Goal: Transaction & Acquisition: Download file/media

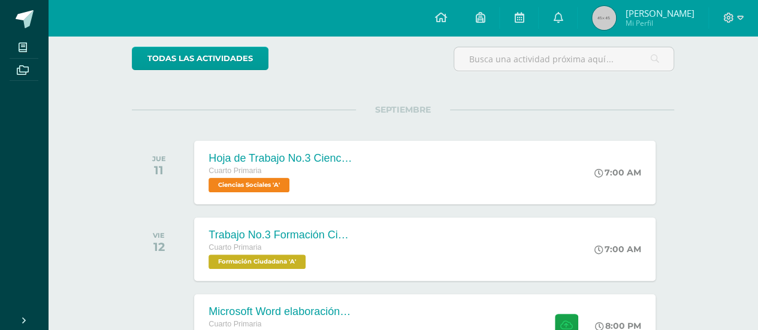
scroll to position [120, 0]
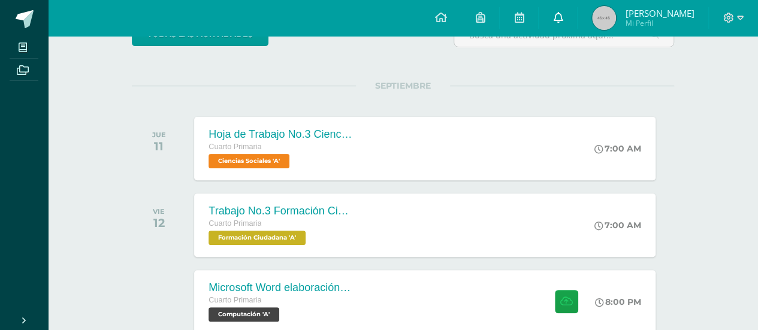
click at [555, 23] on link at bounding box center [558, 18] width 38 height 36
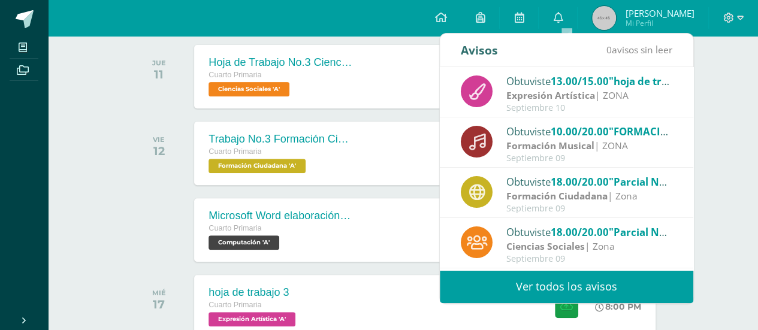
scroll to position [216, 0]
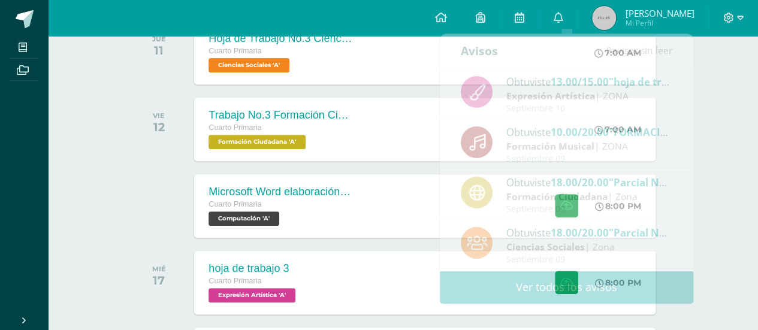
click at [720, 71] on div "Actividades recientes y próximas Tablero Pendientes de entrega Entregadas todas…" at bounding box center [403, 216] width 710 height 793
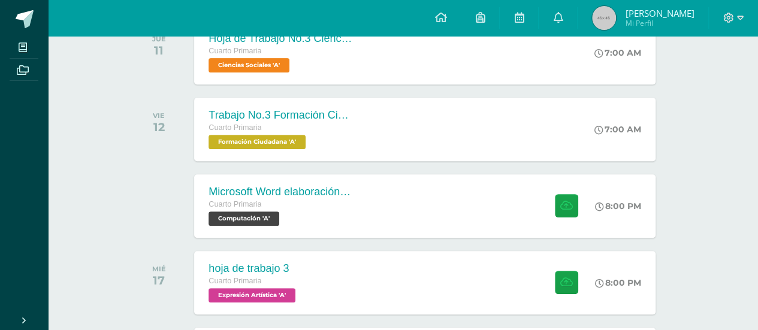
click at [601, 15] on img at bounding box center [604, 18] width 24 height 24
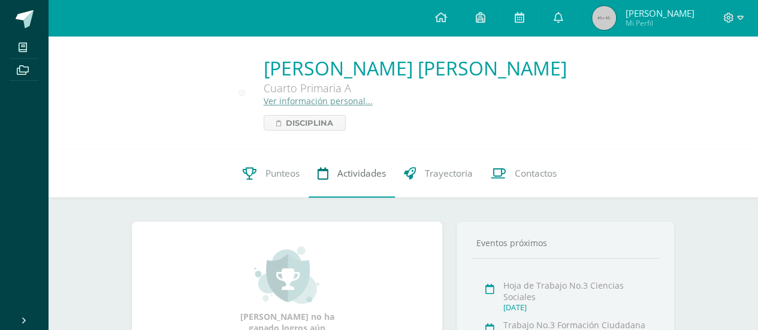
click at [343, 186] on link "Actividades" at bounding box center [352, 174] width 86 height 48
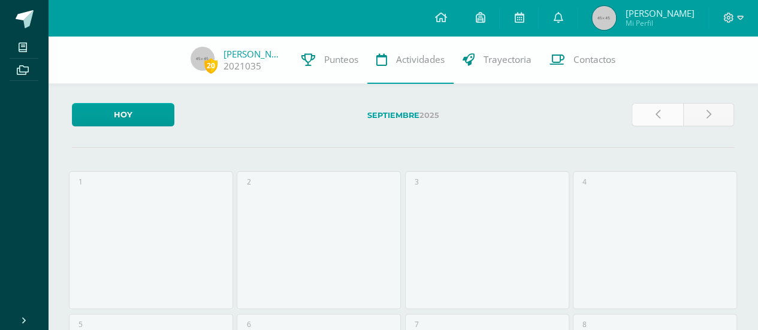
click at [662, 108] on link at bounding box center [657, 114] width 51 height 23
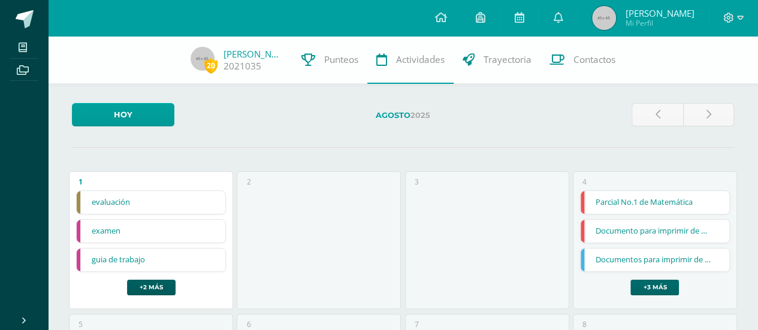
click at [659, 280] on link "+3 más" at bounding box center [655, 288] width 49 height 16
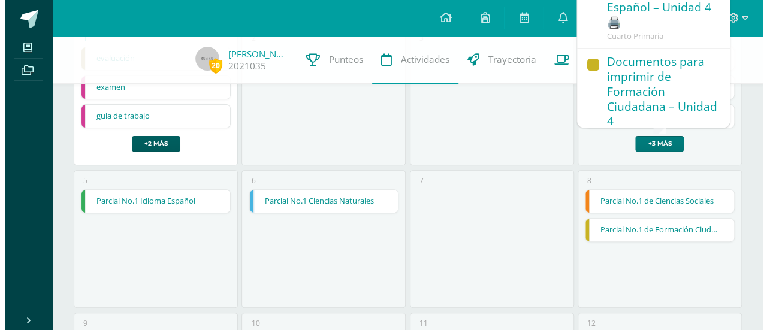
scroll to position [327, 0]
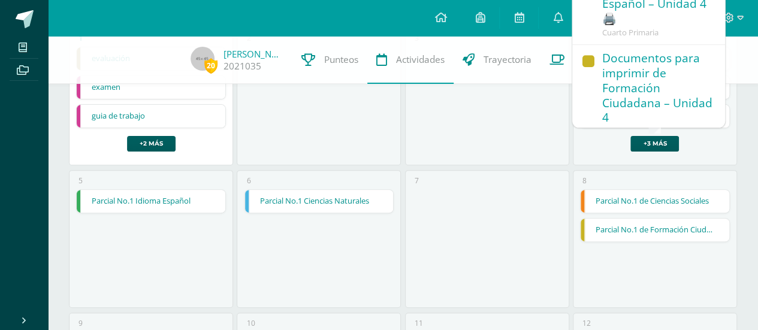
click at [645, 64] on div "Documentos para imprimir de Formación Ciudadana – Unidad 4" at bounding box center [657, 89] width 111 height 76
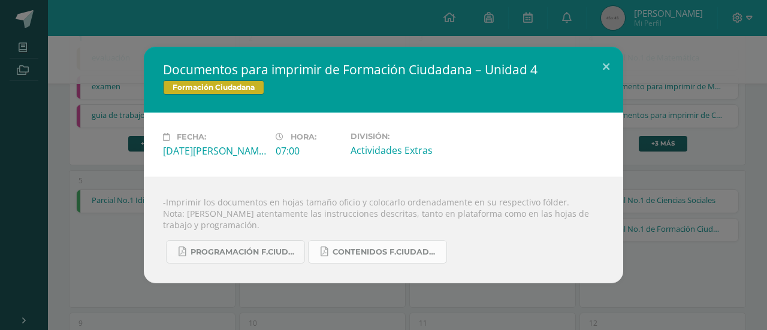
click at [361, 249] on span "Contenidos F.Ciudadana U4.pdf" at bounding box center [387, 253] width 108 height 10
